Goal: Use online tool/utility: Utilize a website feature to perform a specific function

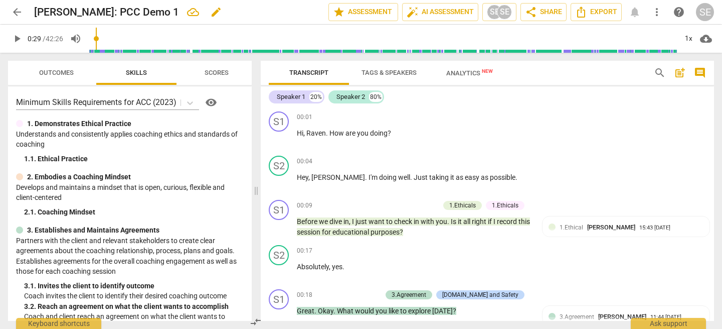
scroll to position [257, 0]
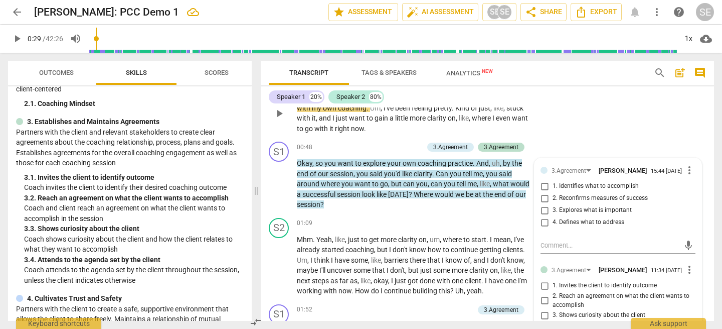
click at [603, 124] on div "S2 play_arrow pause 00:23 + Add competency keyboard_arrow_right So today , what…" at bounding box center [487, 105] width 453 height 66
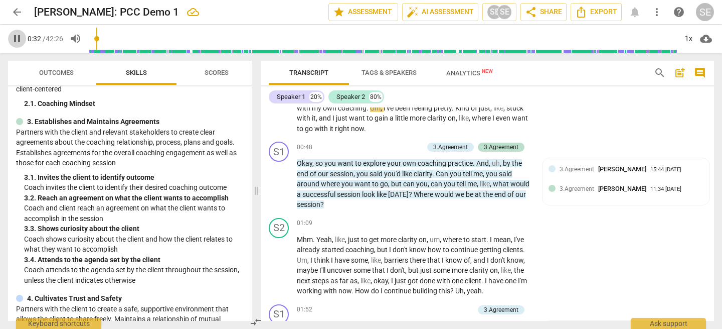
click at [16, 40] on span "pause" at bounding box center [17, 39] width 12 height 12
type input "33"
click at [17, 12] on span "arrow_back" at bounding box center [17, 12] width 12 height 12
